Goal: Task Accomplishment & Management: Use online tool/utility

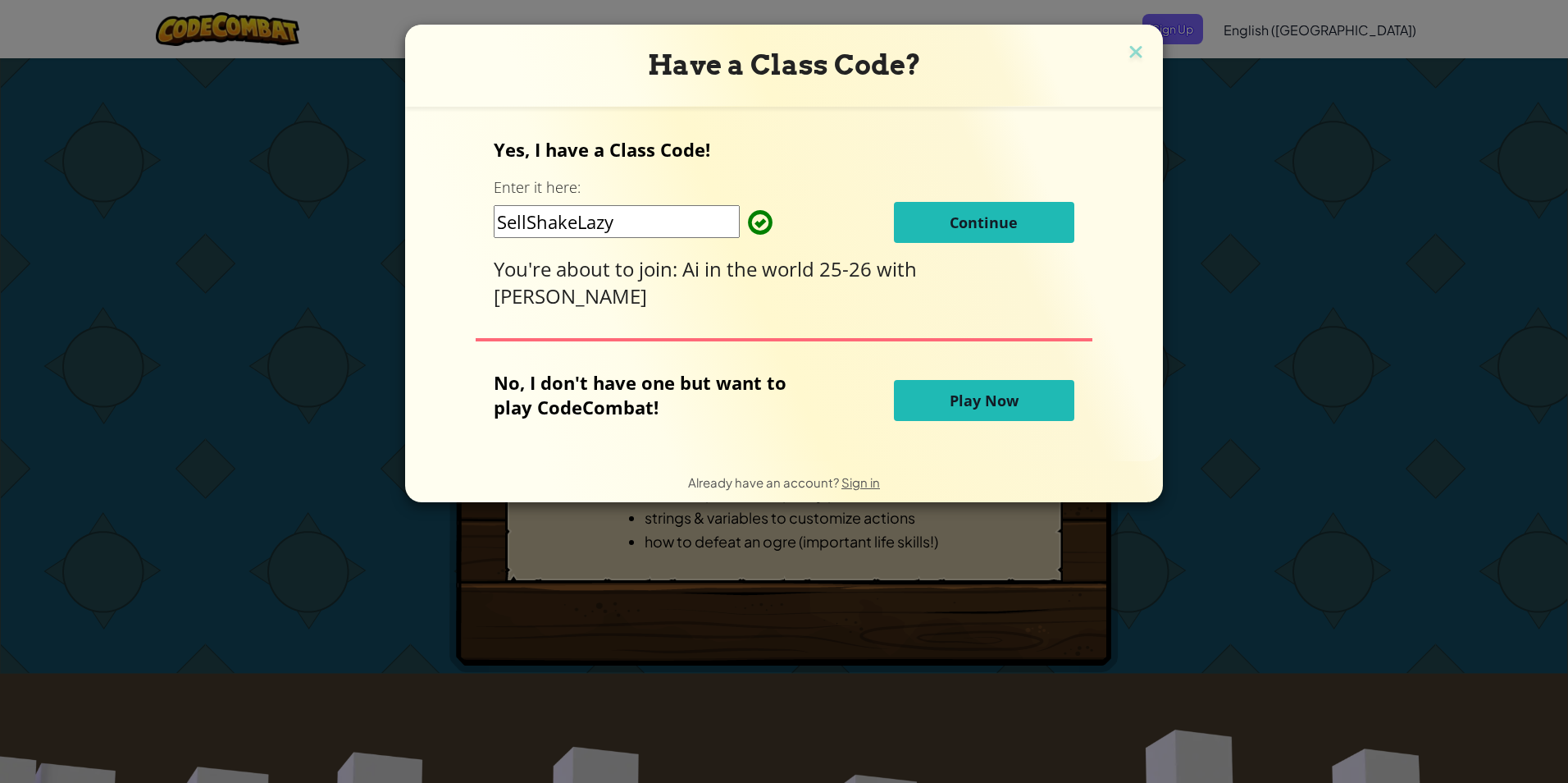
click at [1003, 232] on span "Continue" at bounding box center [983, 222] width 69 height 20
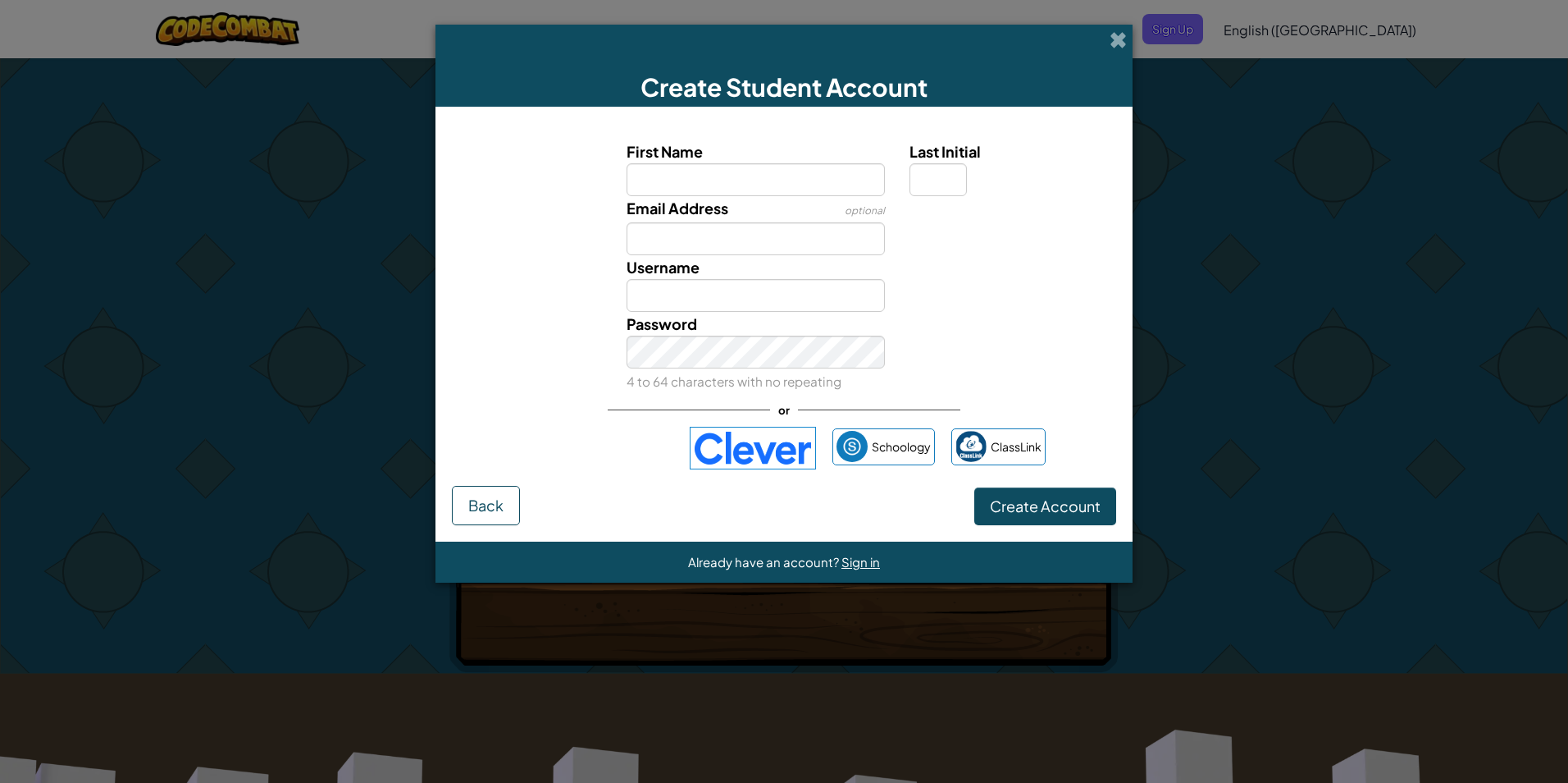
click at [784, 442] on img at bounding box center [753, 448] width 127 height 42
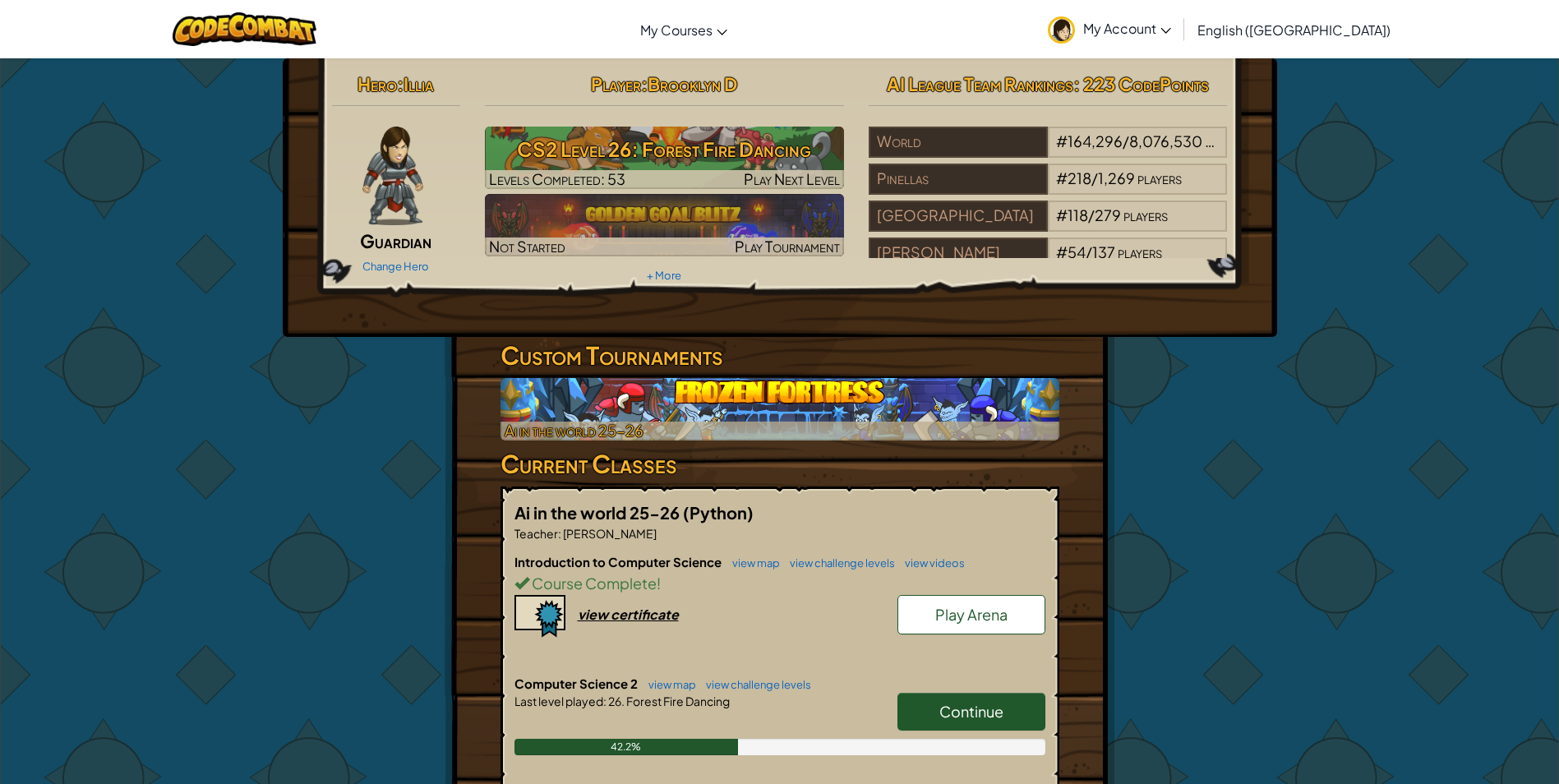
scroll to position [411, 0]
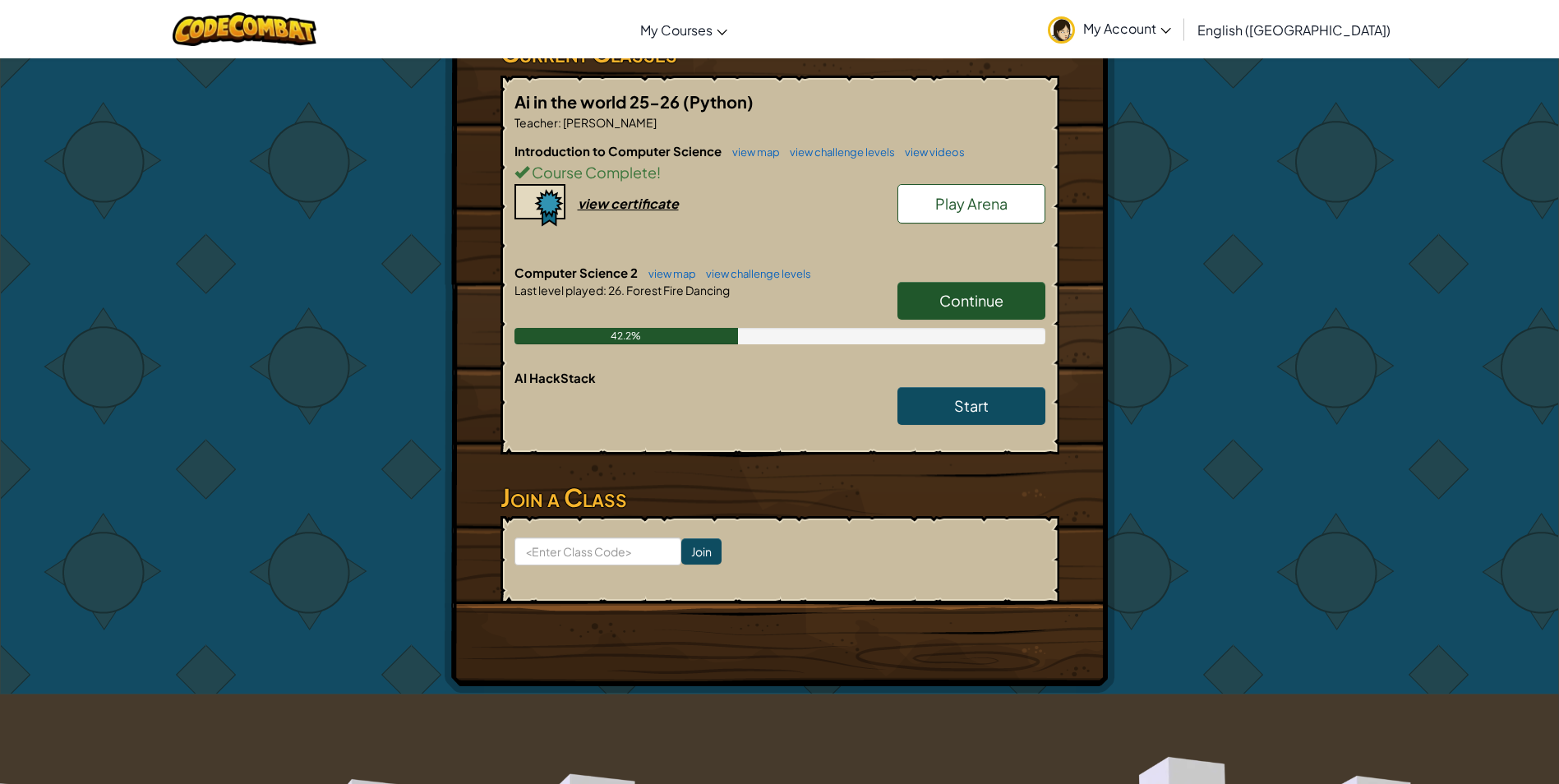
click at [966, 296] on span "Continue" at bounding box center [971, 300] width 64 height 19
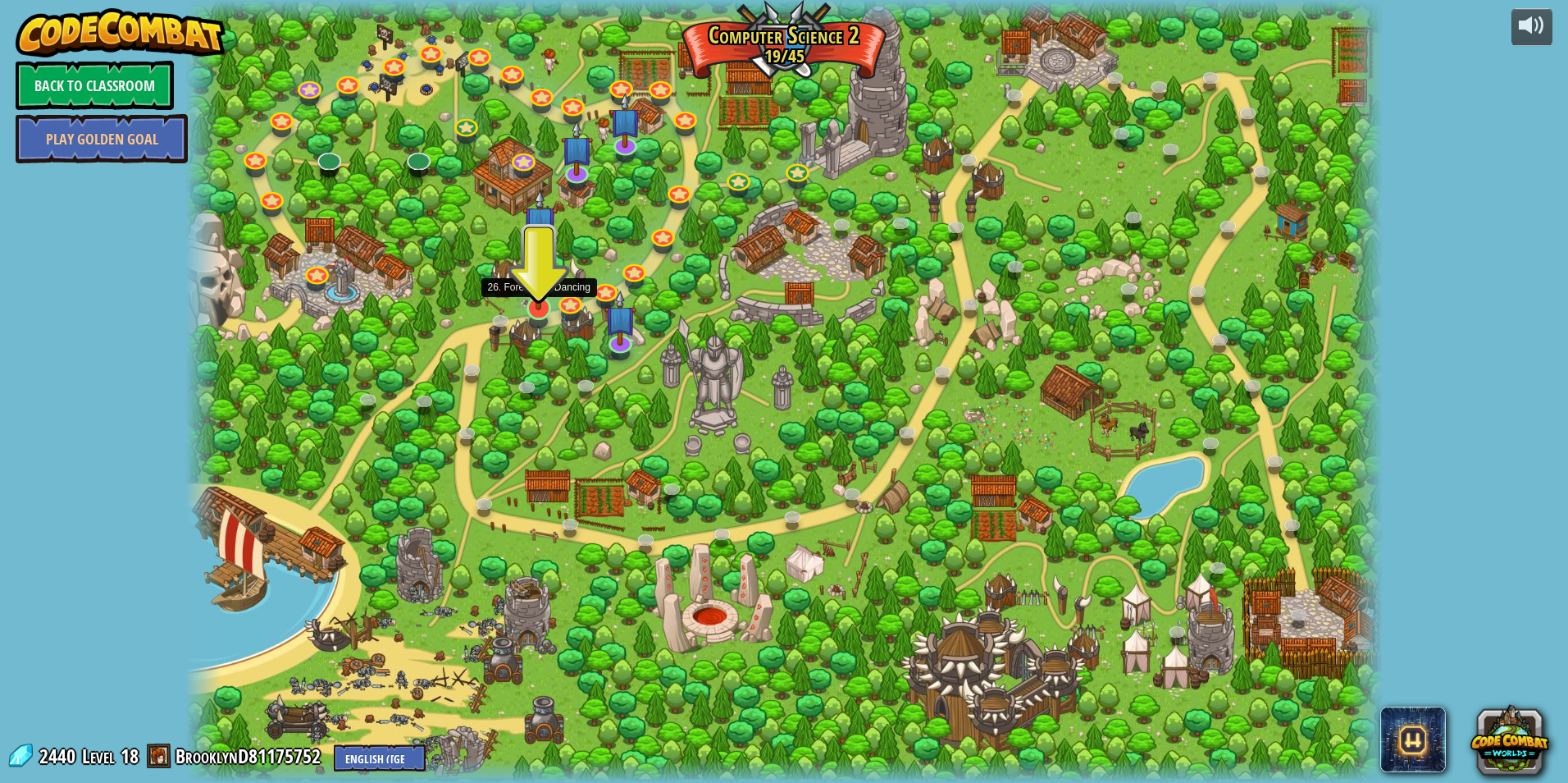
click at [533, 309] on img at bounding box center [539, 273] width 32 height 74
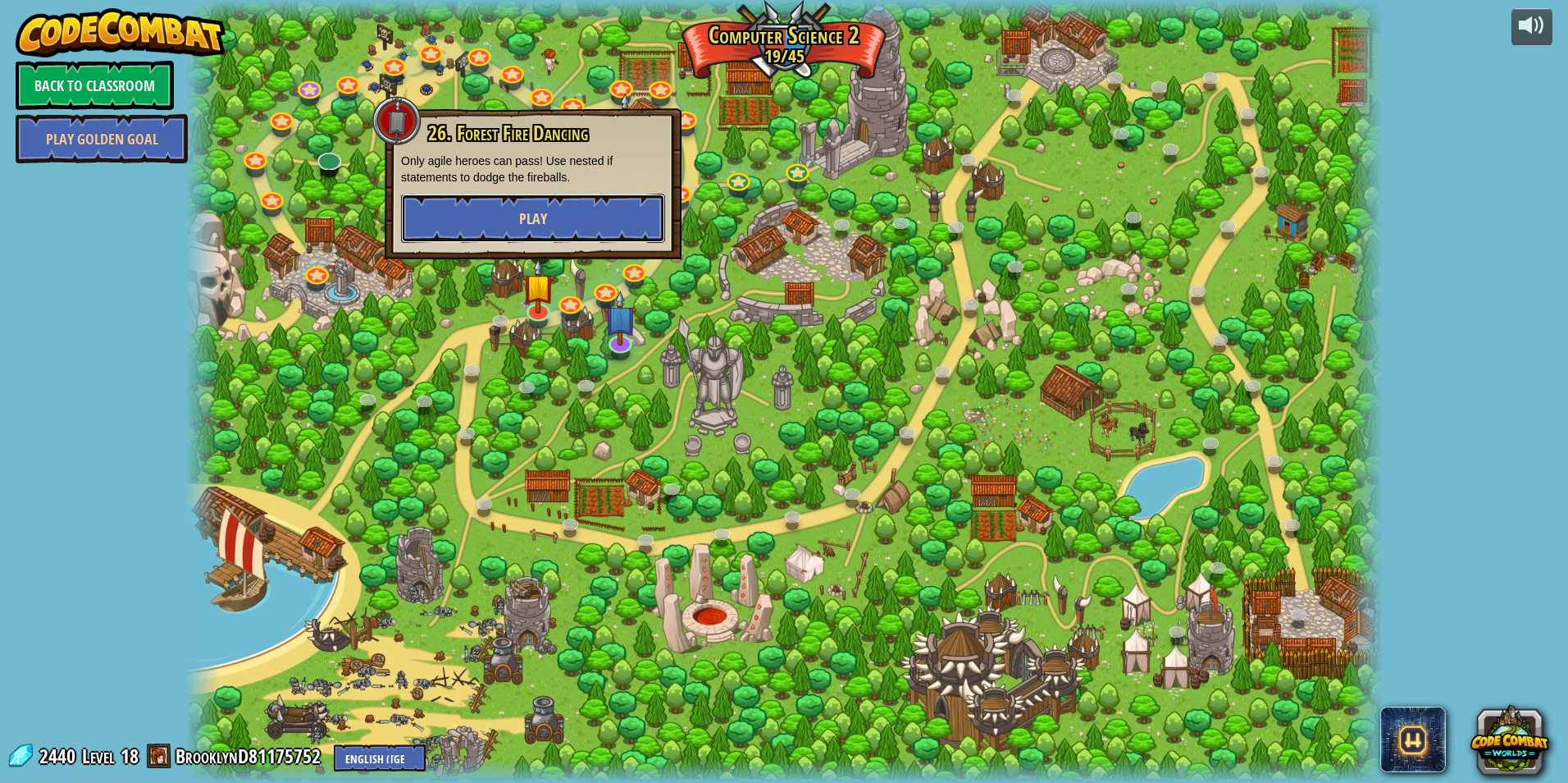
click at [531, 224] on span "Play" at bounding box center [533, 219] width 28 height 21
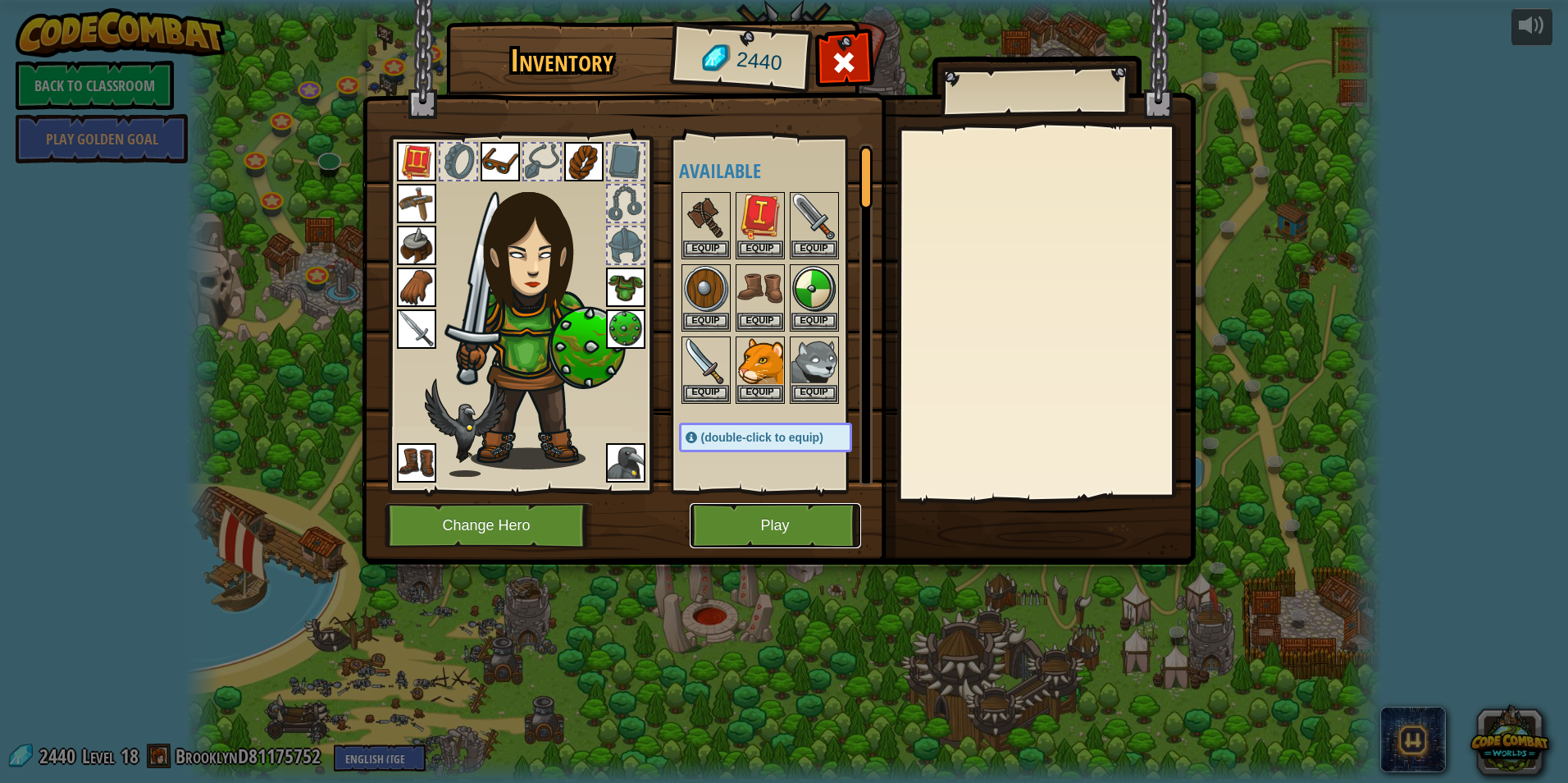
click at [737, 520] on button "Play" at bounding box center [775, 526] width 172 height 45
